Goal: Information Seeking & Learning: Find specific fact

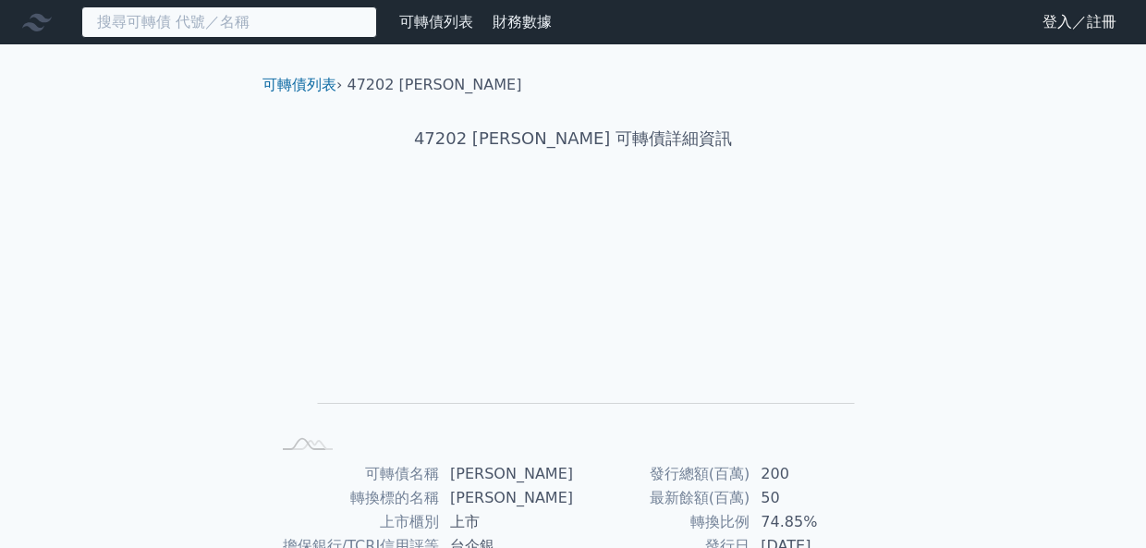
click at [306, 23] on input at bounding box center [229, 21] width 296 height 31
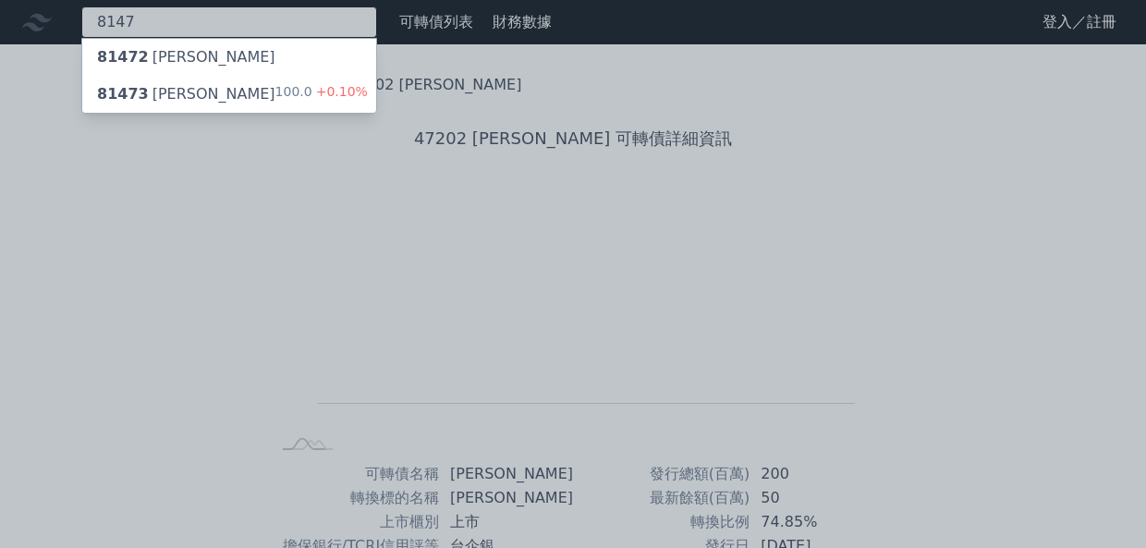
type input "8147"
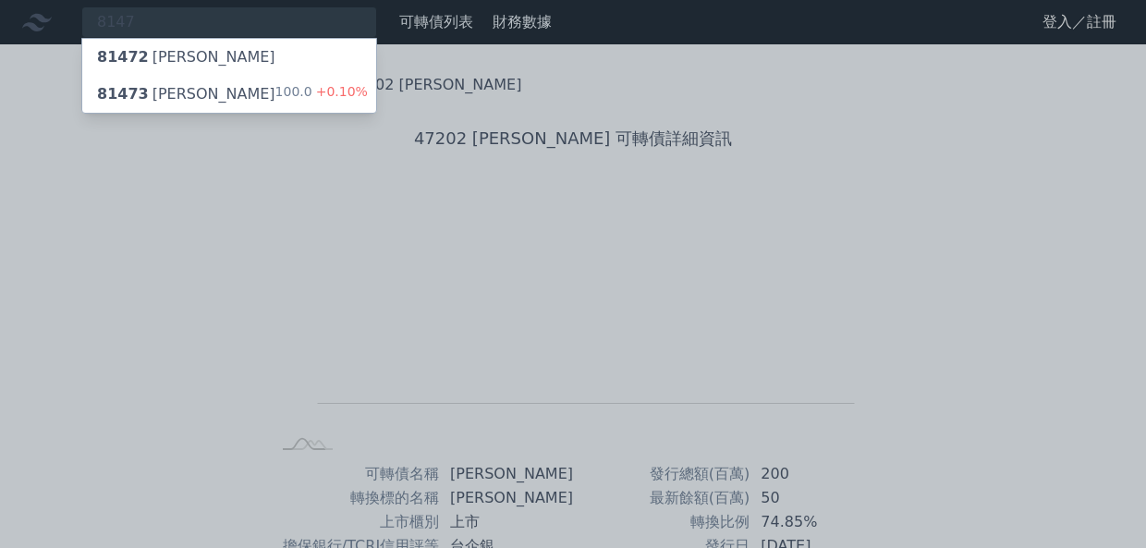
click at [332, 81] on div "81473 正淩三 100.0 +0.10%" at bounding box center [229, 94] width 294 height 37
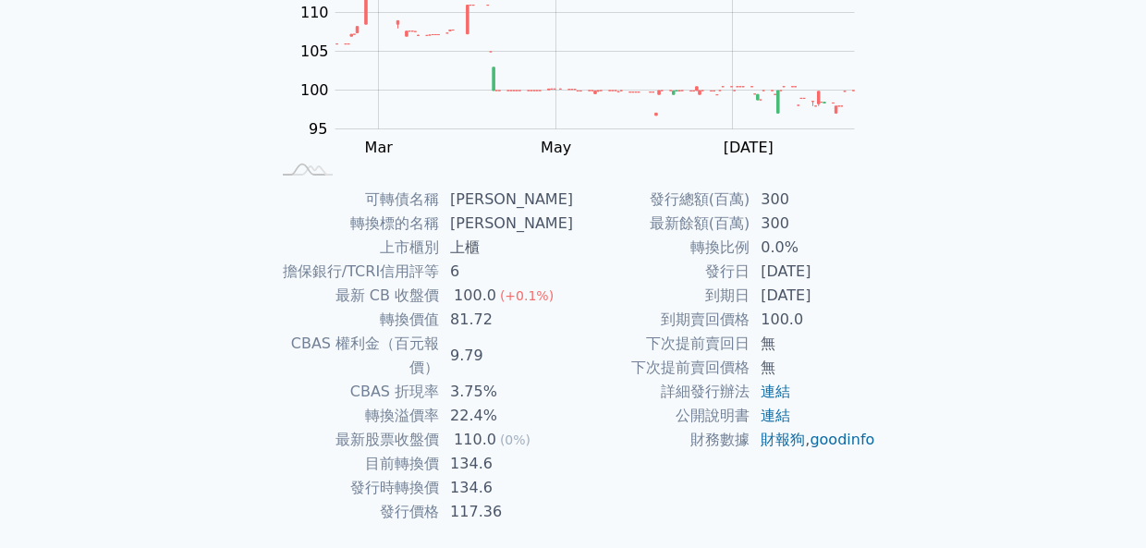
scroll to position [277, 0]
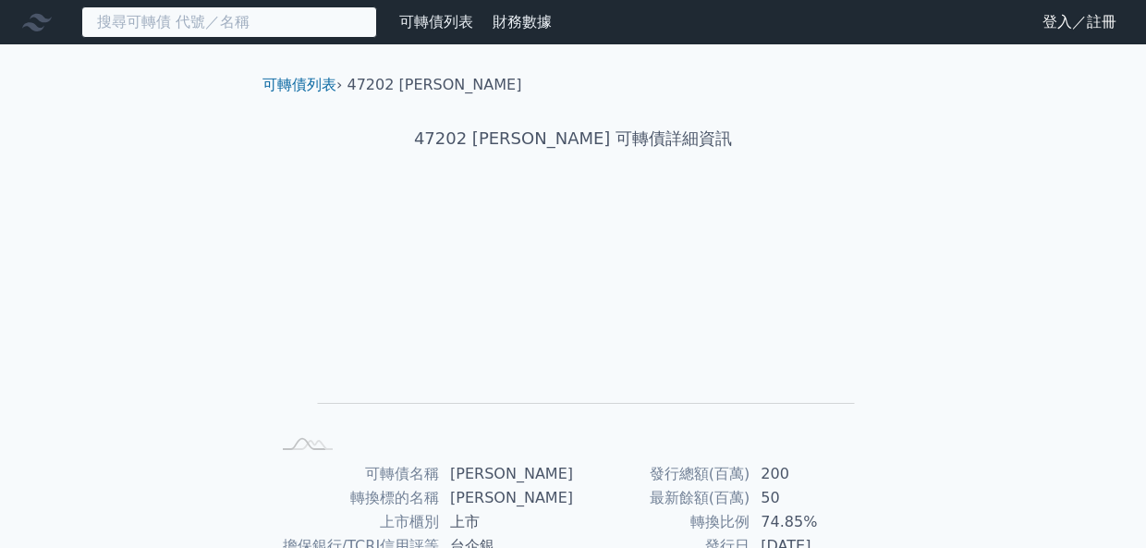
click at [266, 25] on input at bounding box center [229, 21] width 296 height 31
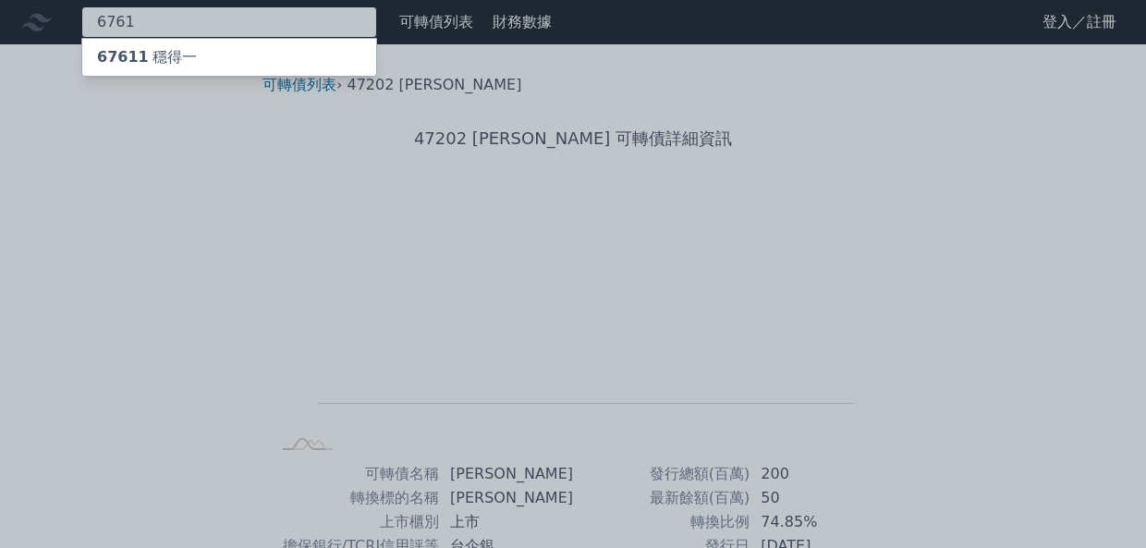
type input "6761"
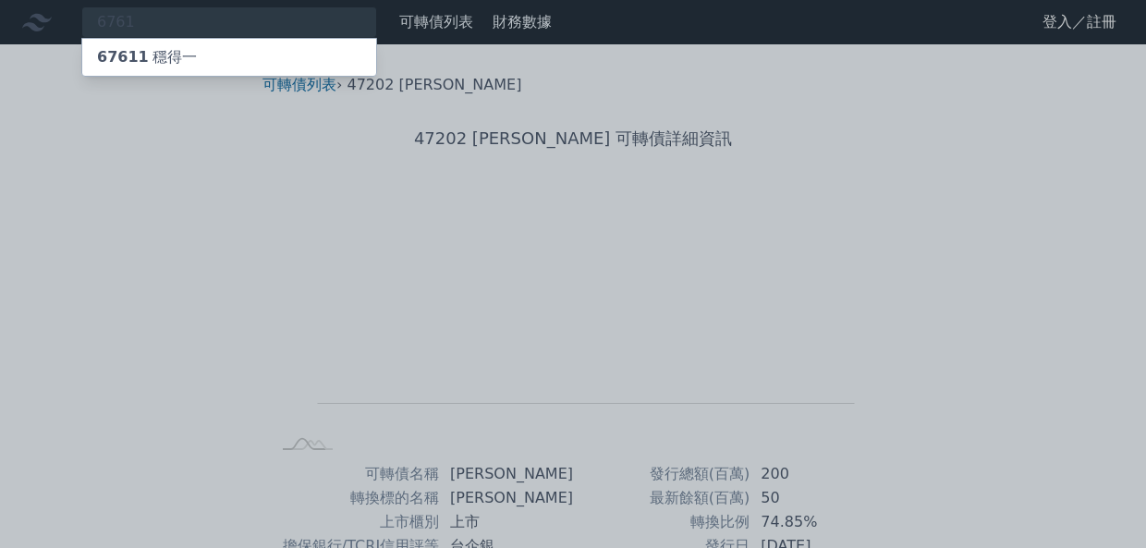
click at [259, 52] on div "67611 穩得一" at bounding box center [229, 57] width 294 height 37
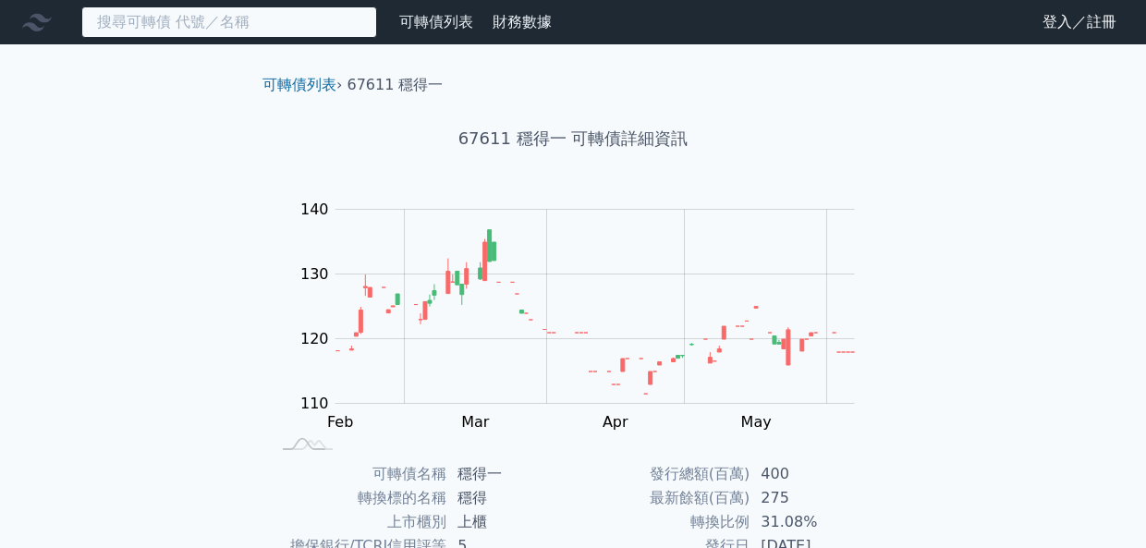
click at [279, 23] on input at bounding box center [229, 21] width 296 height 31
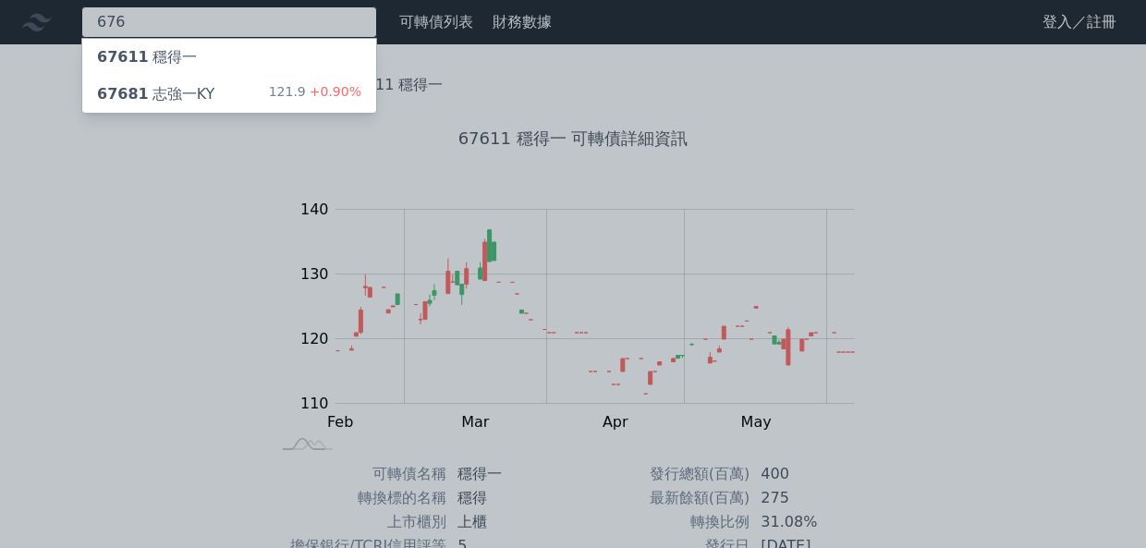
type input "6761"
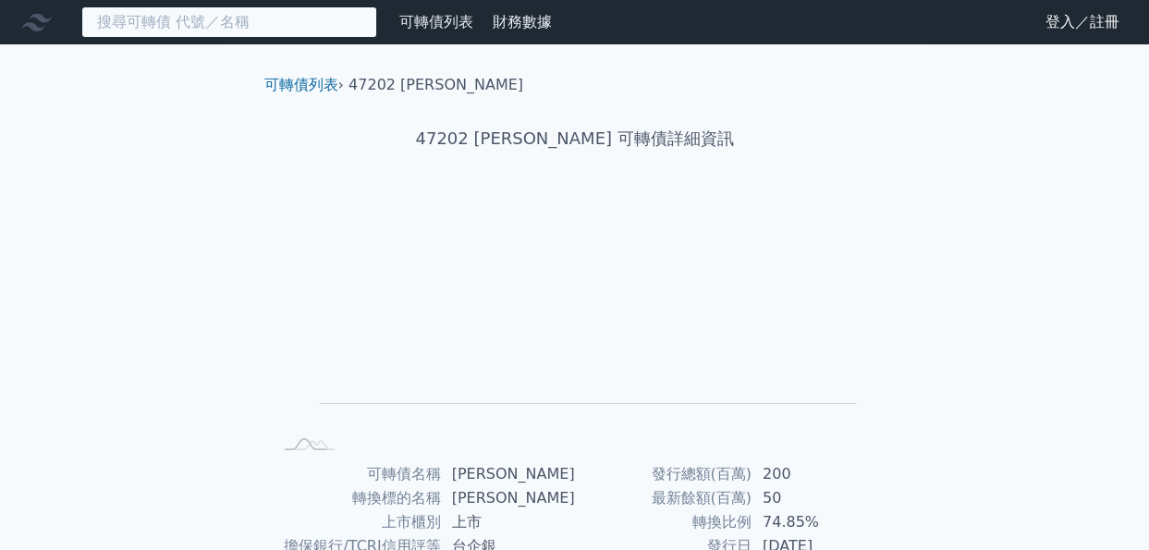
click at [286, 14] on input at bounding box center [229, 21] width 296 height 31
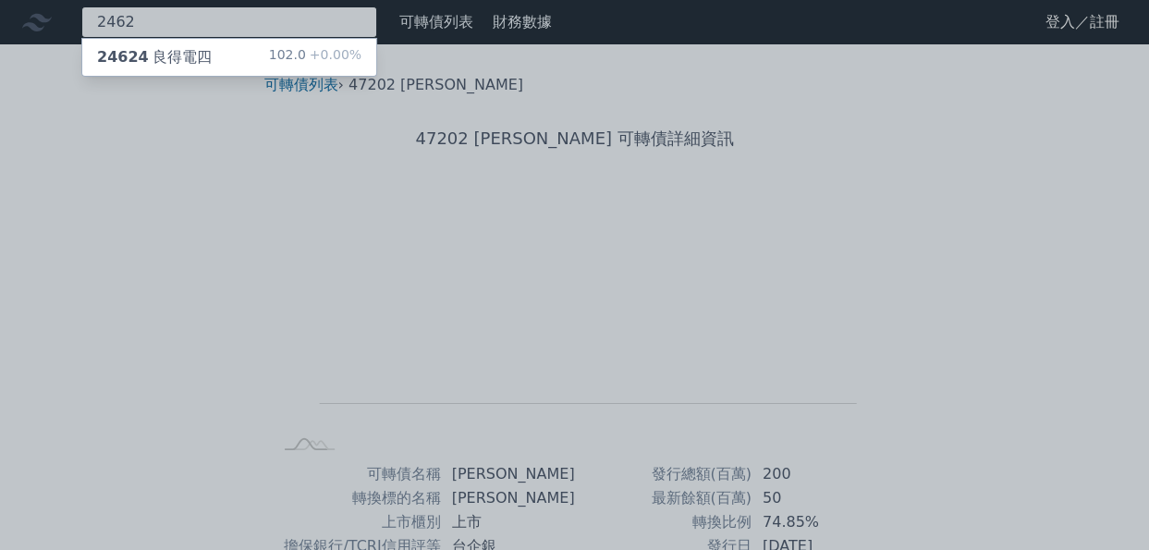
type input "2462"
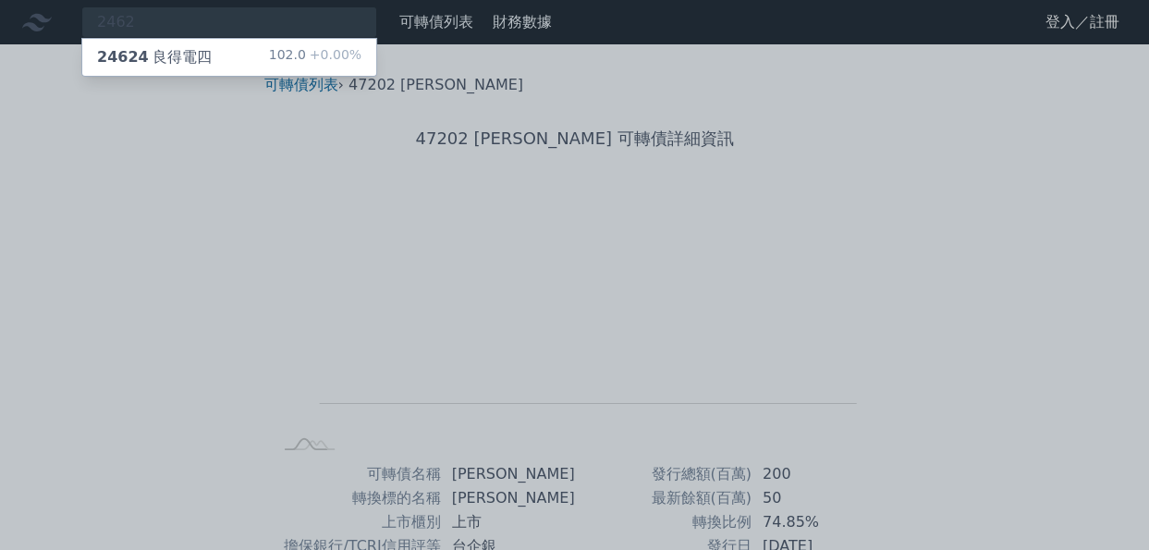
click at [262, 60] on div "24624 良得電四 102.0 +0.00%" at bounding box center [229, 57] width 294 height 37
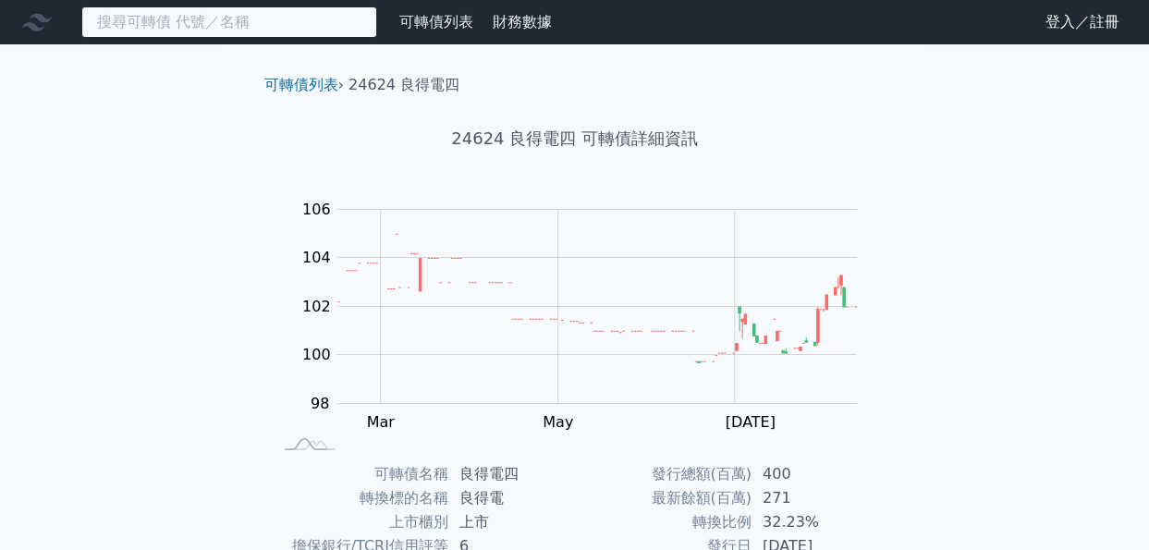
click at [277, 15] on input at bounding box center [229, 21] width 296 height 31
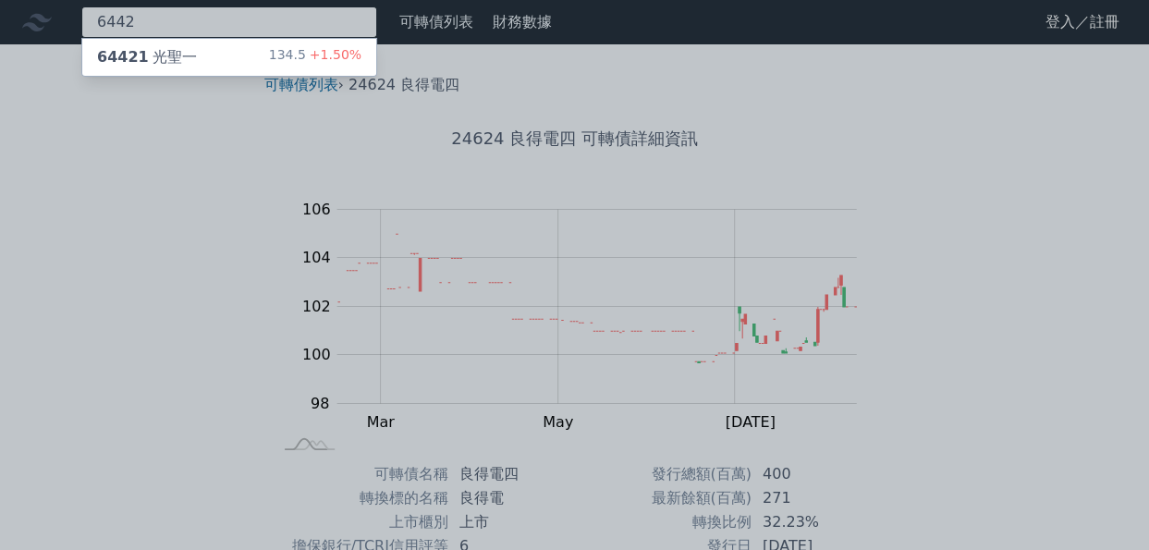
type input "6442"
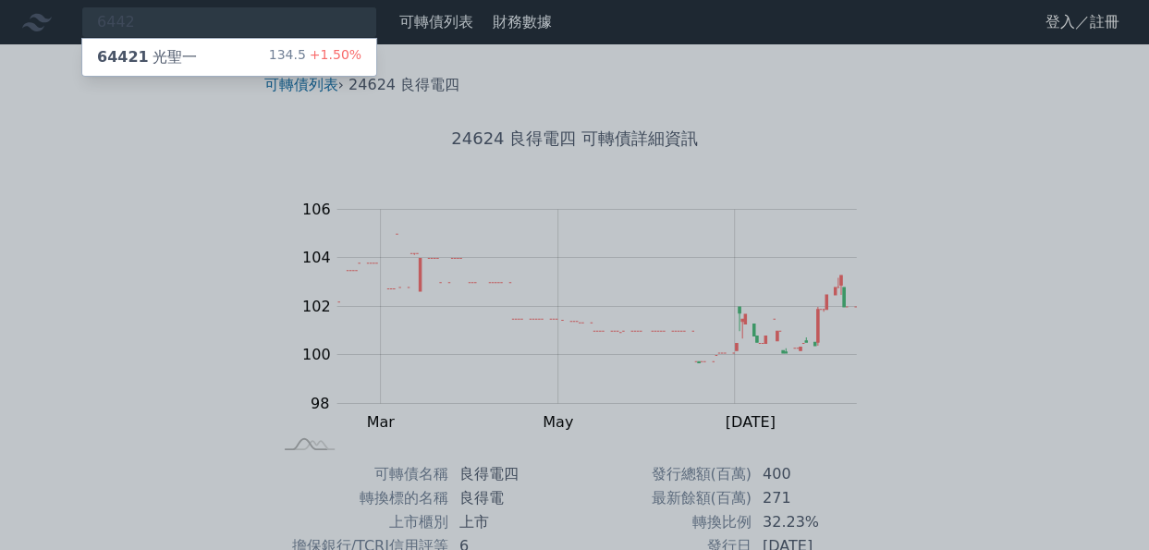
click at [298, 49] on div "134.5 +1.50%" at bounding box center [315, 57] width 92 height 22
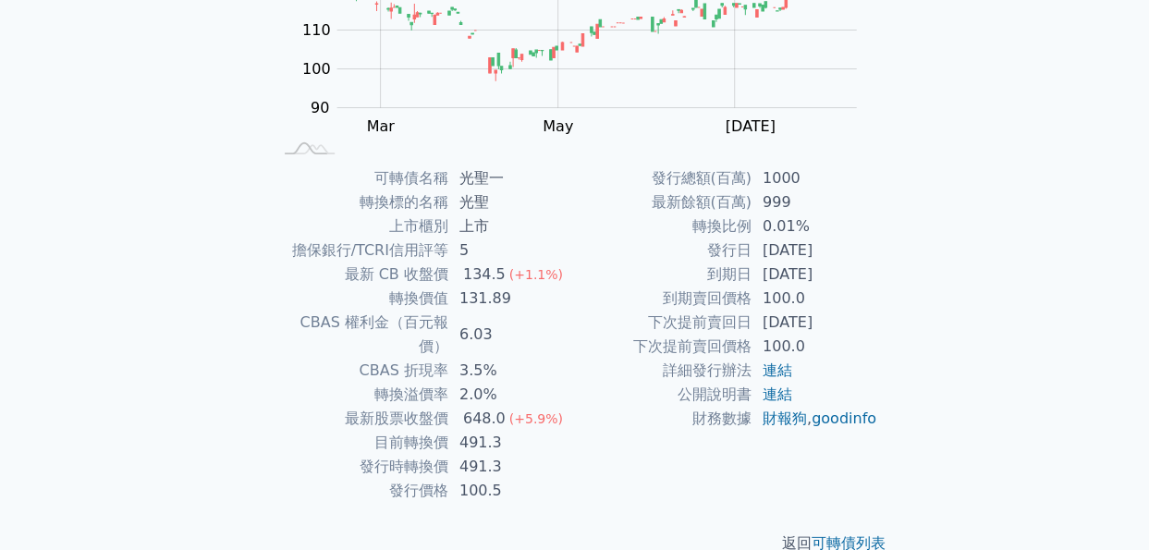
scroll to position [305, 0]
